Goal: Information Seeking & Learning: Learn about a topic

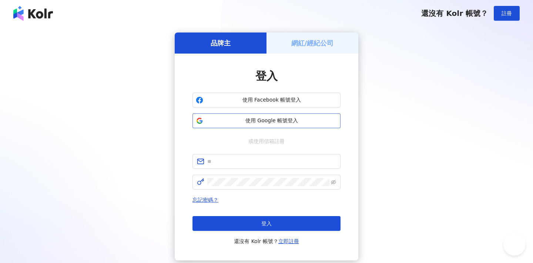
click at [285, 126] on button "使用 Google 帳號登入" at bounding box center [266, 121] width 148 height 15
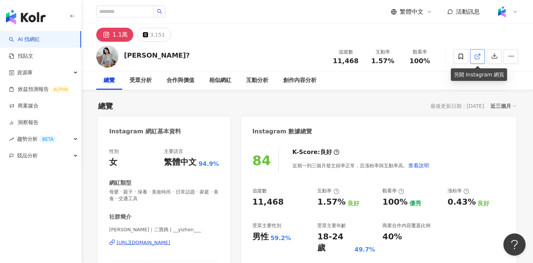
click at [474, 55] on icon at bounding box center [477, 56] width 7 height 7
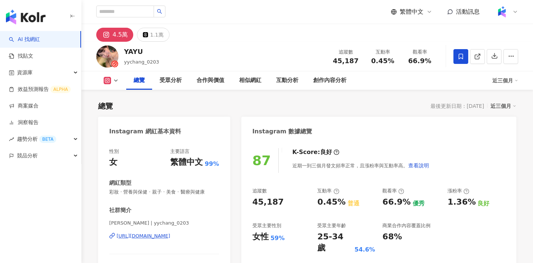
click at [146, 54] on div "YAYU yychang_0203 追蹤數 45,187 互動率 0.45% 觀看率 66.9%" at bounding box center [306, 56] width 451 height 29
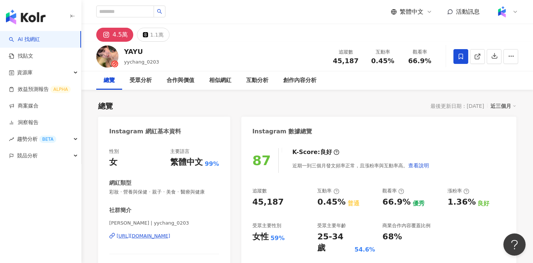
click at [139, 53] on div "YAYU" at bounding box center [141, 51] width 35 height 9
drag, startPoint x: 125, startPoint y: 53, endPoint x: 141, endPoint y: 53, distance: 16.3
click at [141, 53] on div "YAYU" at bounding box center [141, 51] width 35 height 9
copy div "YAYU"
click at [511, 56] on circle "button" at bounding box center [510, 56] width 1 height 1
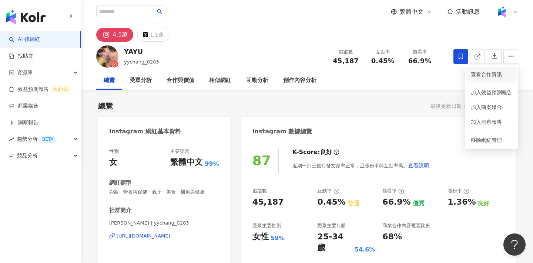
click at [480, 76] on span "查看合作資訊" at bounding box center [490, 74] width 41 height 8
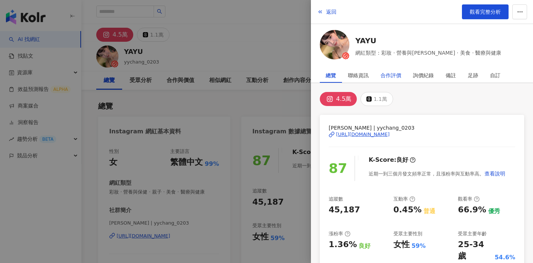
click at [389, 73] on div "合作評價" at bounding box center [390, 75] width 21 height 15
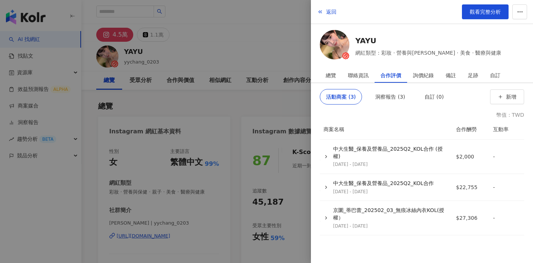
click at [248, 124] on div at bounding box center [266, 131] width 533 height 263
